Goal: Book appointment/travel/reservation

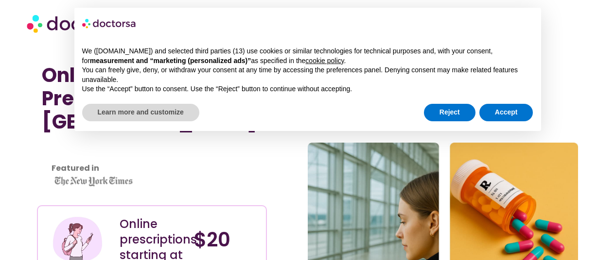
scroll to position [58, 0]
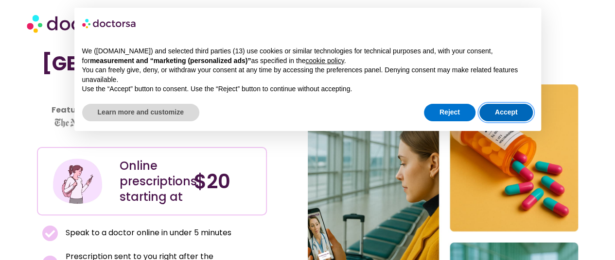
click at [500, 108] on button "Accept" at bounding box center [506, 112] width 54 height 17
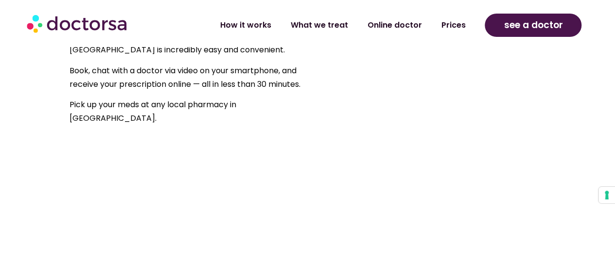
scroll to position [680, 0]
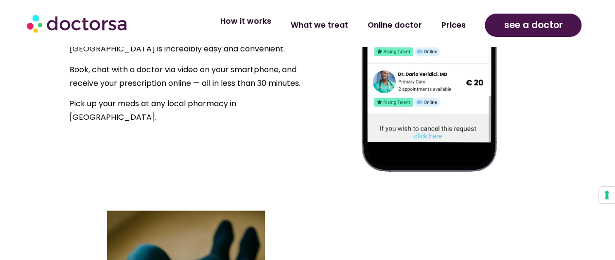
click at [259, 28] on link "How it works" at bounding box center [245, 21] width 70 height 22
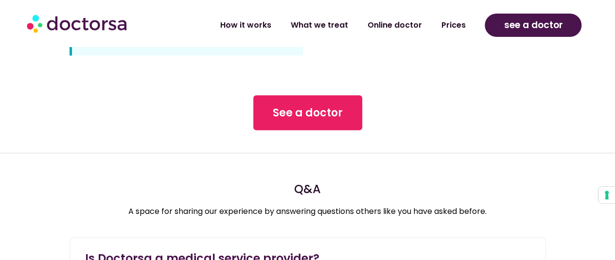
scroll to position [933, 0]
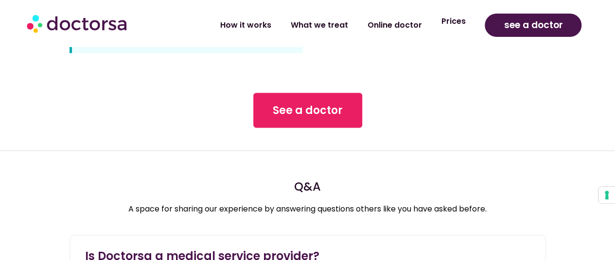
click at [460, 23] on link "Prices" at bounding box center [453, 21] width 44 height 22
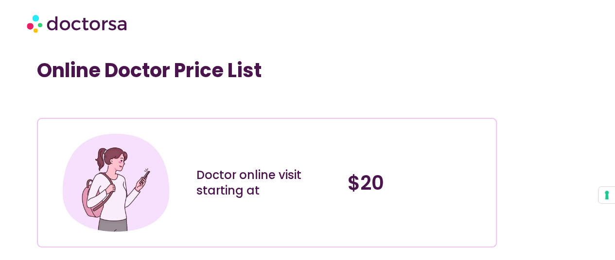
scroll to position [267, 0]
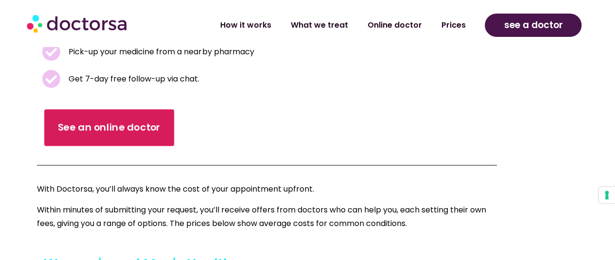
click at [107, 126] on span "See an online doctor" at bounding box center [109, 128] width 103 height 14
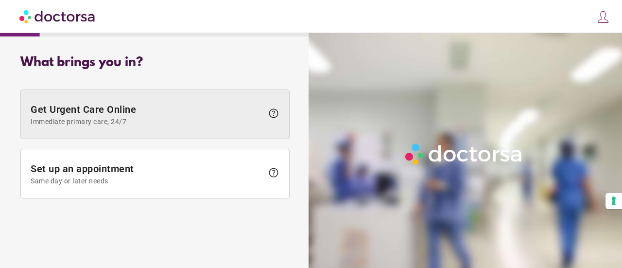
click at [115, 104] on span "Get Urgent Care Online Immediate primary care, 24/7" at bounding box center [147, 115] width 232 height 22
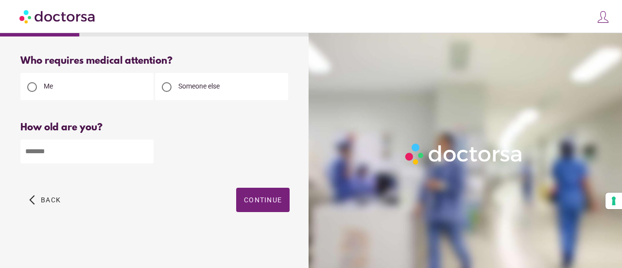
click at [166, 89] on div at bounding box center [167, 87] width 10 height 10
click at [87, 153] on input "number" at bounding box center [86, 151] width 133 height 24
type input "*"
click at [253, 201] on span "Continue" at bounding box center [263, 200] width 38 height 8
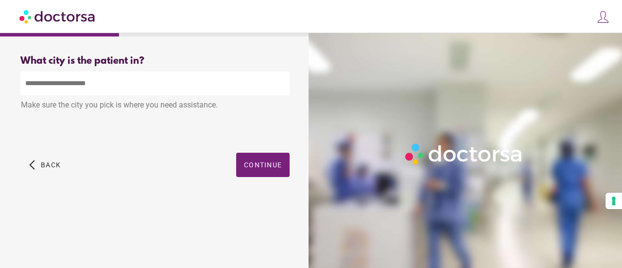
click at [104, 93] on input "text" at bounding box center [154, 83] width 269 height 24
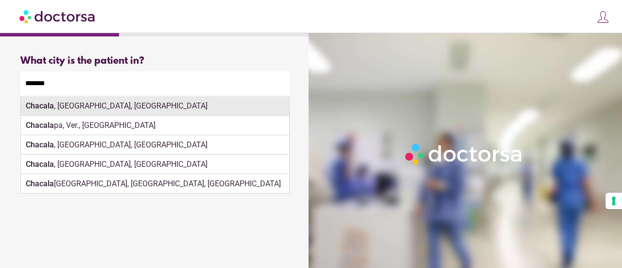
click at [100, 104] on div "Chacala , Nayarit, Mexico" at bounding box center [155, 105] width 268 height 19
type input "**********"
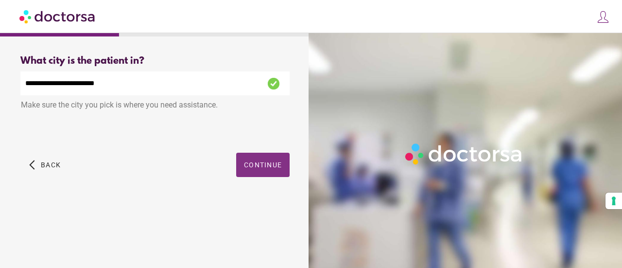
click at [273, 172] on span "button" at bounding box center [262, 165] width 53 height 24
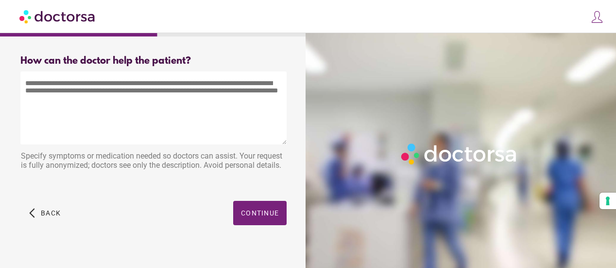
click at [171, 88] on textarea at bounding box center [153, 107] width 266 height 73
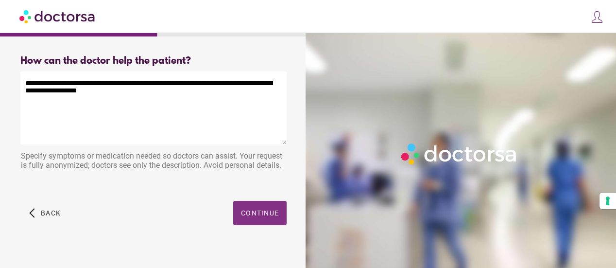
type textarea "**********"
click at [245, 216] on span "Continue" at bounding box center [260, 213] width 38 height 8
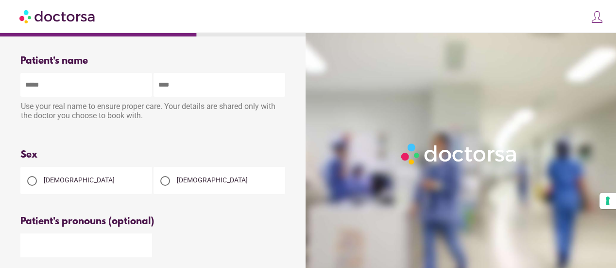
click at [107, 92] on input "text" at bounding box center [86, 85] width 132 height 24
type input "*****"
type input "****"
click at [32, 180] on div at bounding box center [32, 181] width 10 height 10
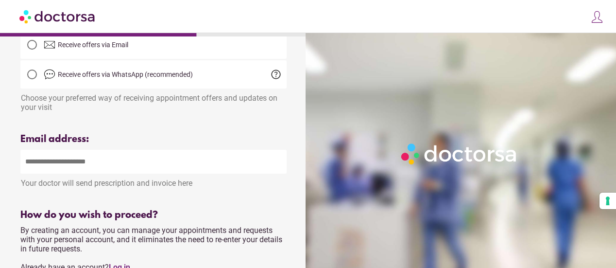
scroll to position [282, 0]
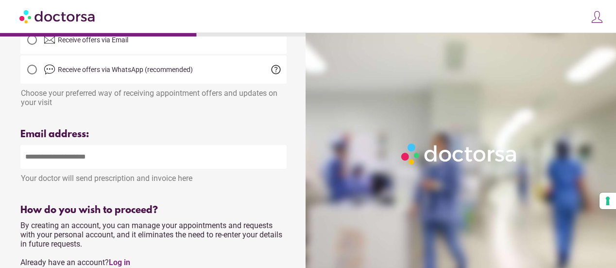
click at [255, 164] on input "email" at bounding box center [153, 157] width 266 height 24
type input "**********"
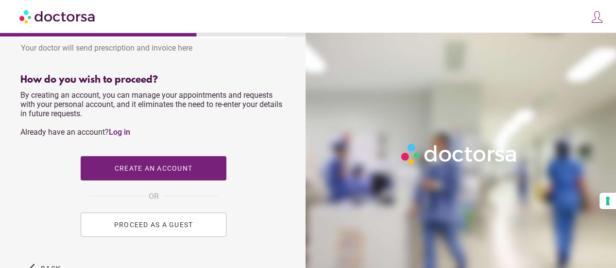
scroll to position [415, 0]
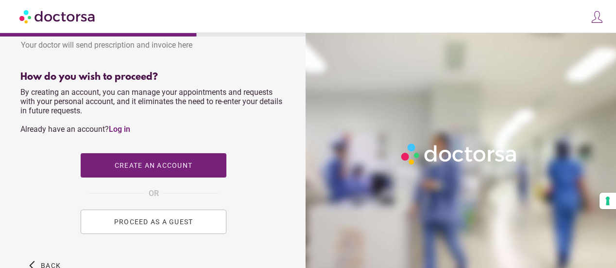
click at [176, 234] on button "PROCEED AS A GUEST" at bounding box center [154, 221] width 146 height 24
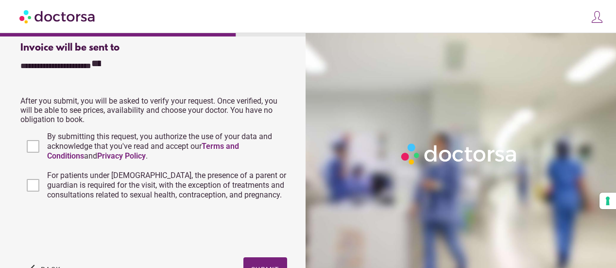
scroll to position [291, 0]
click at [40, 136] on div at bounding box center [31, 145] width 23 height 23
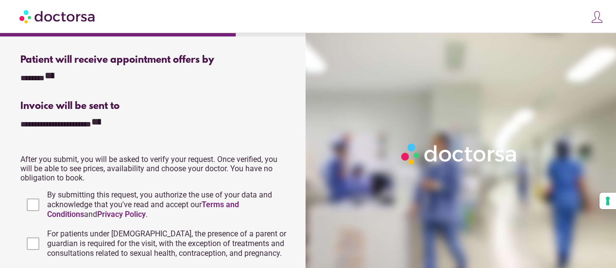
scroll to position [353, 0]
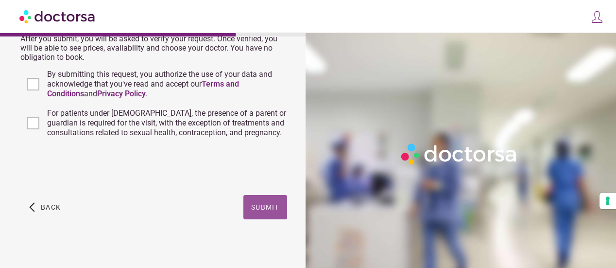
click at [269, 203] on span "Submit" at bounding box center [265, 207] width 28 height 8
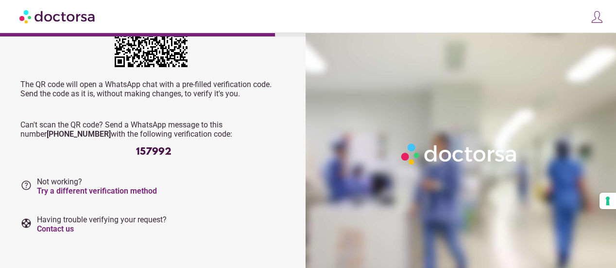
scroll to position [150, 0]
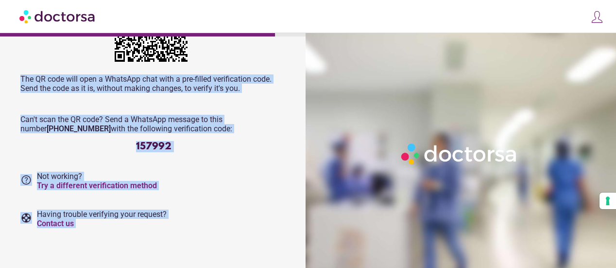
drag, startPoint x: 615, startPoint y: 110, endPoint x: 607, endPoint y: 31, distance: 80.1
click at [607, 31] on div "close Log in Make a request Your appointments Your profile Welcome back Log in …" at bounding box center [308, 60] width 616 height 415
click at [219, 197] on div "Tap on the button below to open WhatsApp and verify your request Verify WhatsAp…" at bounding box center [153, 86] width 266 height 283
